Goal: Information Seeking & Learning: Learn about a topic

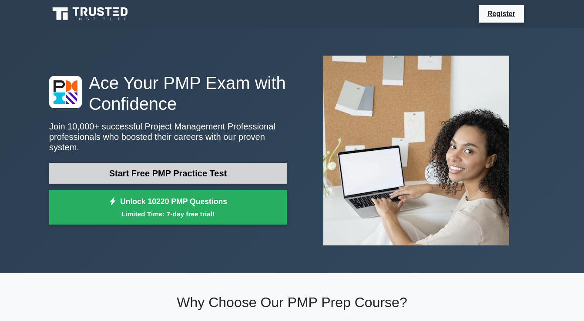
click at [237, 171] on link "Start Free PMP Practice Test" at bounding box center [167, 173] width 237 height 21
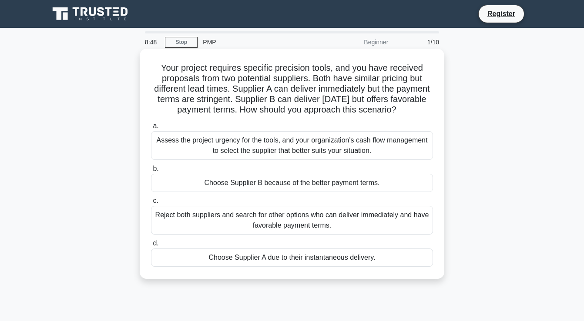
click at [418, 146] on div "Assess the project urgency for the tools, and your organization's cash flow man…" at bounding box center [292, 145] width 282 height 29
click at [151, 129] on input "a. Assess the project urgency for the tools, and your organization's cash flow …" at bounding box center [151, 127] width 0 height 6
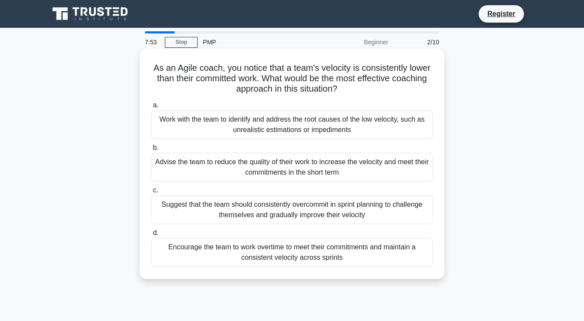
click at [337, 129] on div "Work with the team to identify and address the root causes of the low velocity,…" at bounding box center [292, 124] width 282 height 29
click at [151, 108] on input "a. Work with the team to identify and address the root causes of the low veloci…" at bounding box center [151, 106] width 0 height 6
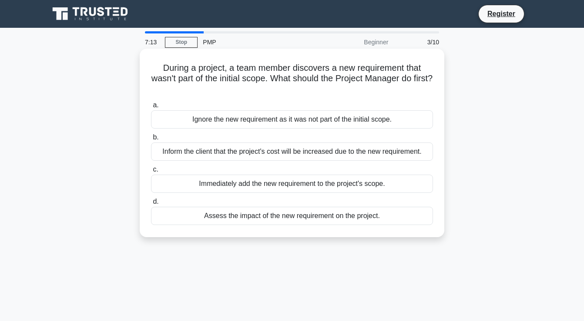
click at [268, 219] on div "Assess the impact of the new requirement on the project." at bounding box center [292, 216] width 282 height 18
click at [151, 205] on input "d. Assess the impact of the new requirement on the project." at bounding box center [151, 202] width 0 height 6
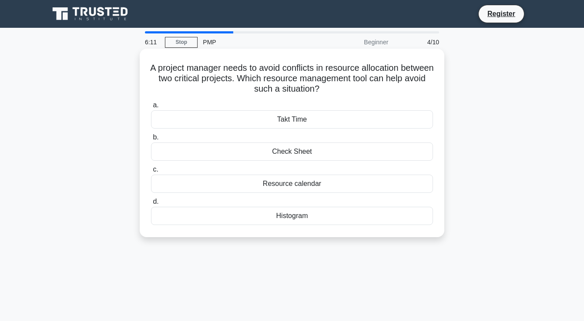
click at [288, 216] on div "Histogram" at bounding box center [292, 216] width 282 height 18
click at [151, 205] on input "d. Histogram" at bounding box center [151, 202] width 0 height 6
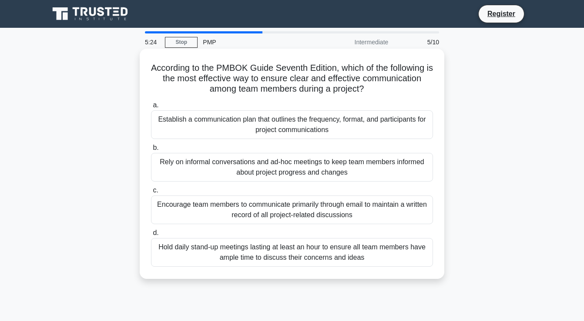
click at [364, 215] on div "Encourage team members to communicate primarily through email to maintain a wri…" at bounding box center [292, 210] width 282 height 29
click at [151, 194] on input "c. Encourage team members to communicate primarily through email to maintain a …" at bounding box center [151, 191] width 0 height 6
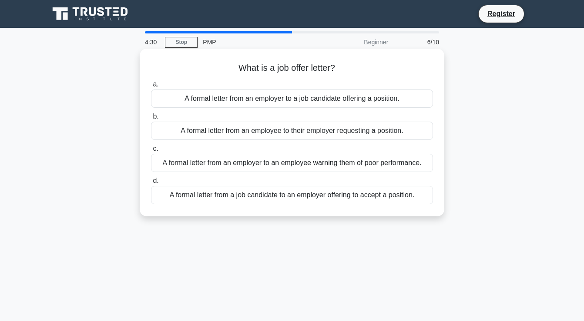
click at [254, 100] on div "A formal letter from an employer to a job candidate offering a position." at bounding box center [292, 99] width 282 height 18
click at [151, 87] on input "a. A formal letter from an employer to a job candidate offering a position." at bounding box center [151, 85] width 0 height 6
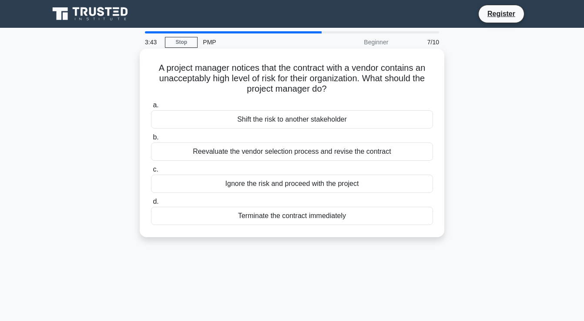
click at [267, 154] on div "Reevaluate the vendor selection process and revise the contract" at bounding box center [292, 152] width 282 height 18
click at [151, 140] on input "b. Reevaluate the vendor selection process and revise the contract" at bounding box center [151, 138] width 0 height 6
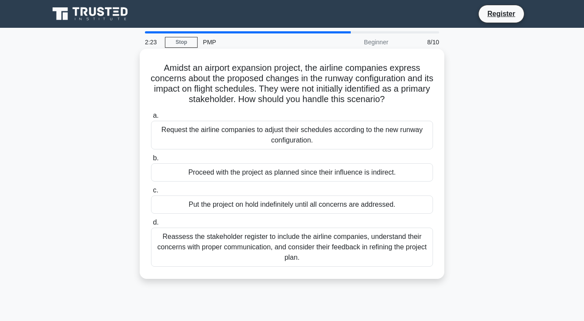
click at [315, 251] on div "Reassess the stakeholder register to include the airline companies, understand …" at bounding box center [292, 247] width 282 height 39
click at [151, 226] on input "d. Reassess the stakeholder register to include the airline companies, understa…" at bounding box center [151, 223] width 0 height 6
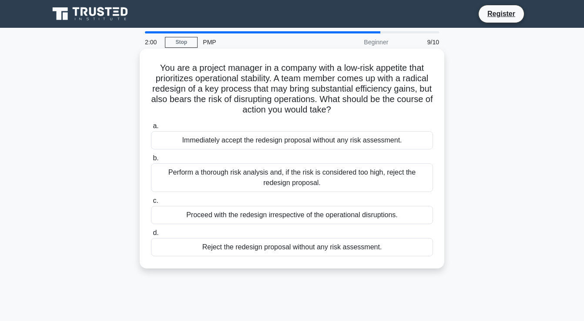
click at [427, 83] on h5 "You are a project manager in a company with a low-risk appetite that prioritize…" at bounding box center [292, 89] width 284 height 53
click at [333, 217] on div "Proceed with the redesign irrespective of the operational disruptions." at bounding box center [292, 215] width 282 height 18
click at [151, 204] on input "c. Proceed with the redesign irrespective of the operational disruptions." at bounding box center [151, 201] width 0 height 6
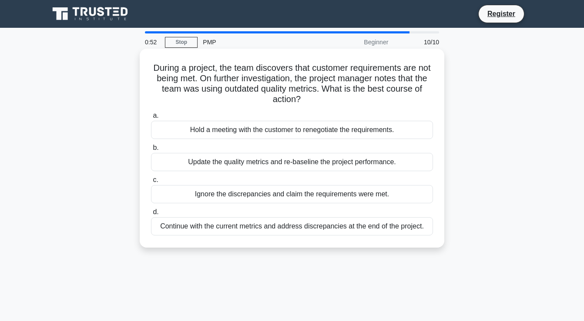
click at [275, 165] on div "Update the quality metrics and re-baseline the project performance." at bounding box center [292, 162] width 282 height 18
click at [151, 151] on input "b. Update the quality metrics and re-baseline the project performance." at bounding box center [151, 148] width 0 height 6
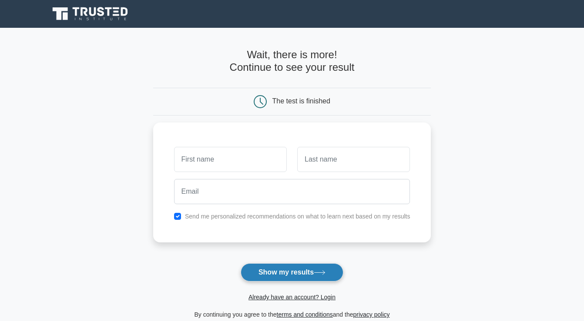
click at [285, 268] on button "Show my results" at bounding box center [292, 273] width 103 height 18
click at [285, 271] on button "Show my results" at bounding box center [292, 273] width 103 height 18
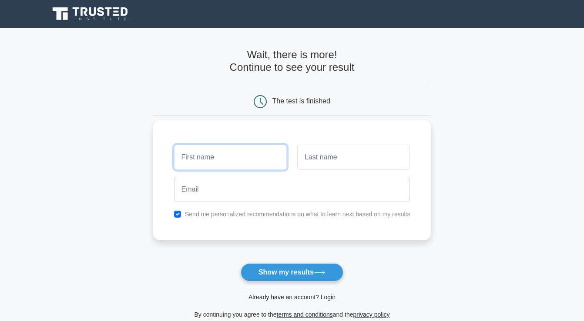
click at [194, 157] on input "text" at bounding box center [230, 157] width 113 height 25
type input "sundus"
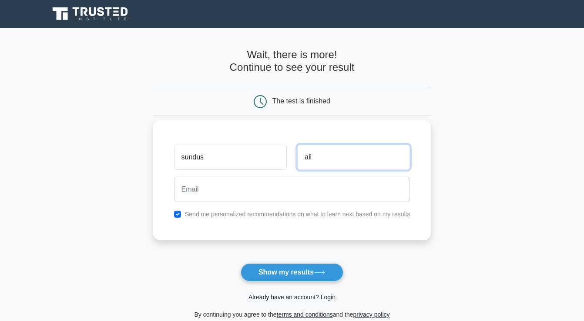
type input "ali"
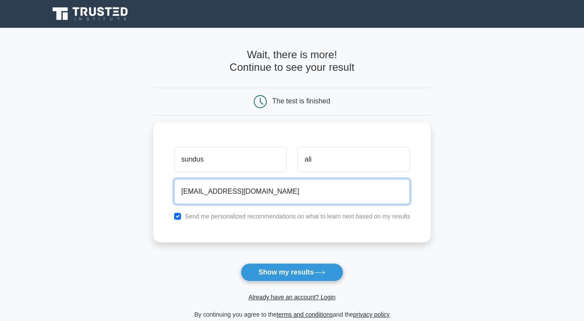
type input "[EMAIL_ADDRESS][DOMAIN_NAME]"
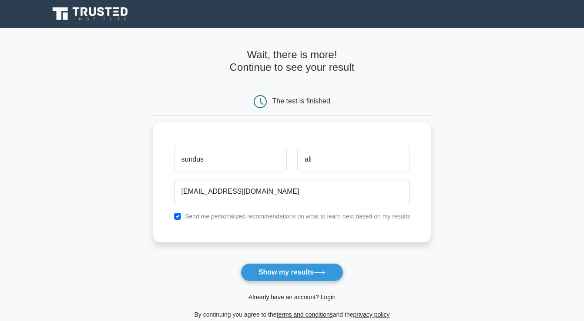
click at [318, 284] on div "Already have an account? Login" at bounding box center [292, 292] width 278 height 21
click at [308, 274] on button "Show my results" at bounding box center [292, 273] width 103 height 18
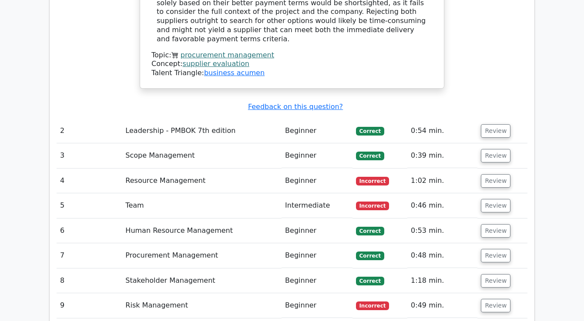
scroll to position [1199, 0]
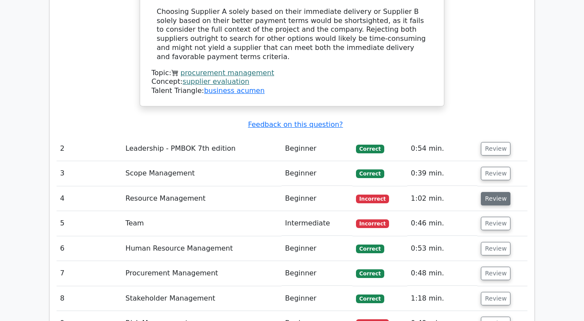
click at [497, 192] on button "Review" at bounding box center [496, 198] width 30 height 13
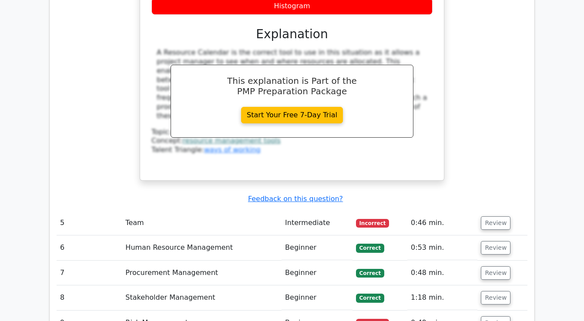
scroll to position [1564, 0]
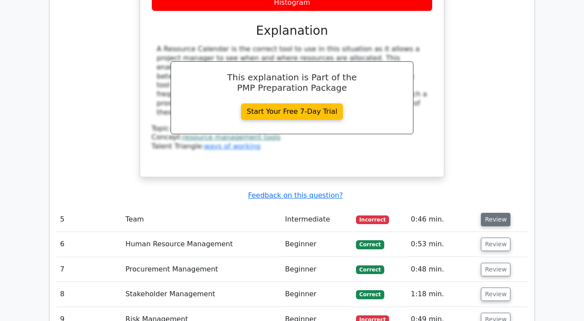
click at [505, 213] on button "Review" at bounding box center [496, 219] width 30 height 13
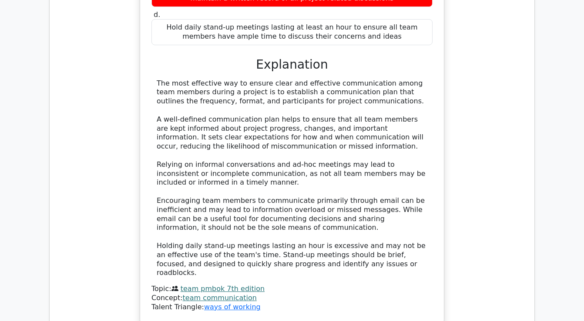
scroll to position [1951, 0]
